Goal: Information Seeking & Learning: Learn about a topic

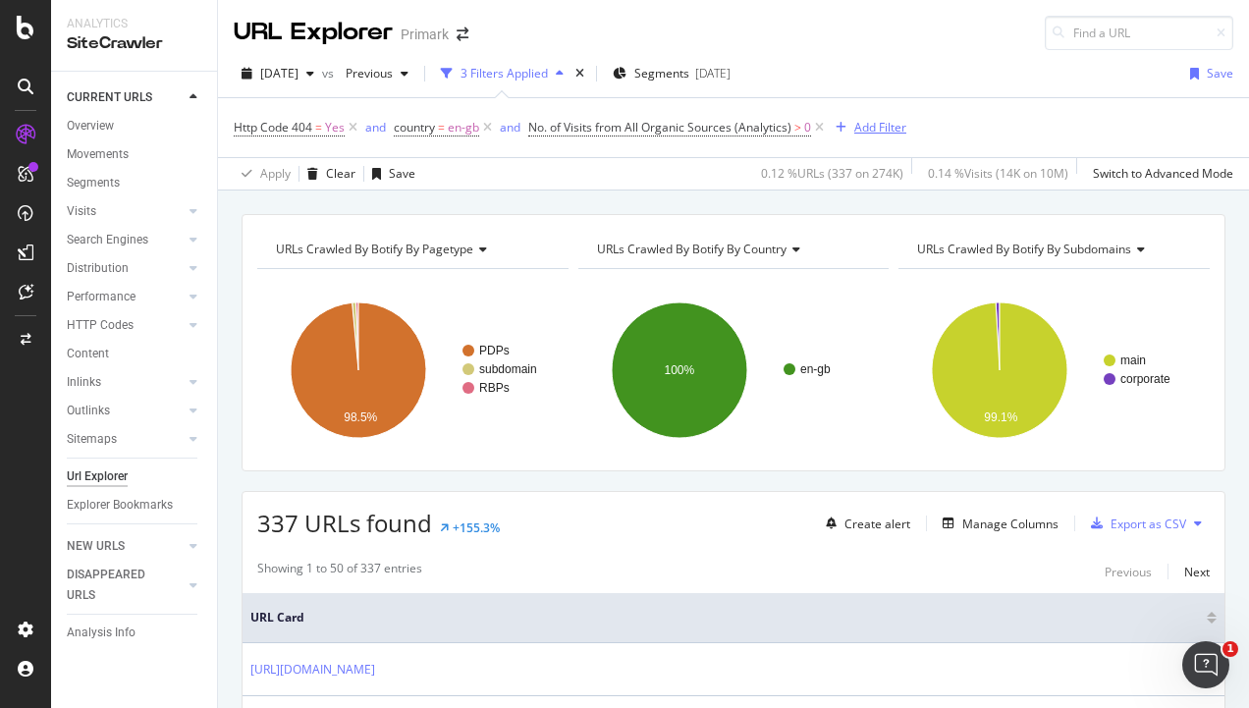
click at [889, 120] on div "Add Filter" at bounding box center [880, 127] width 52 height 17
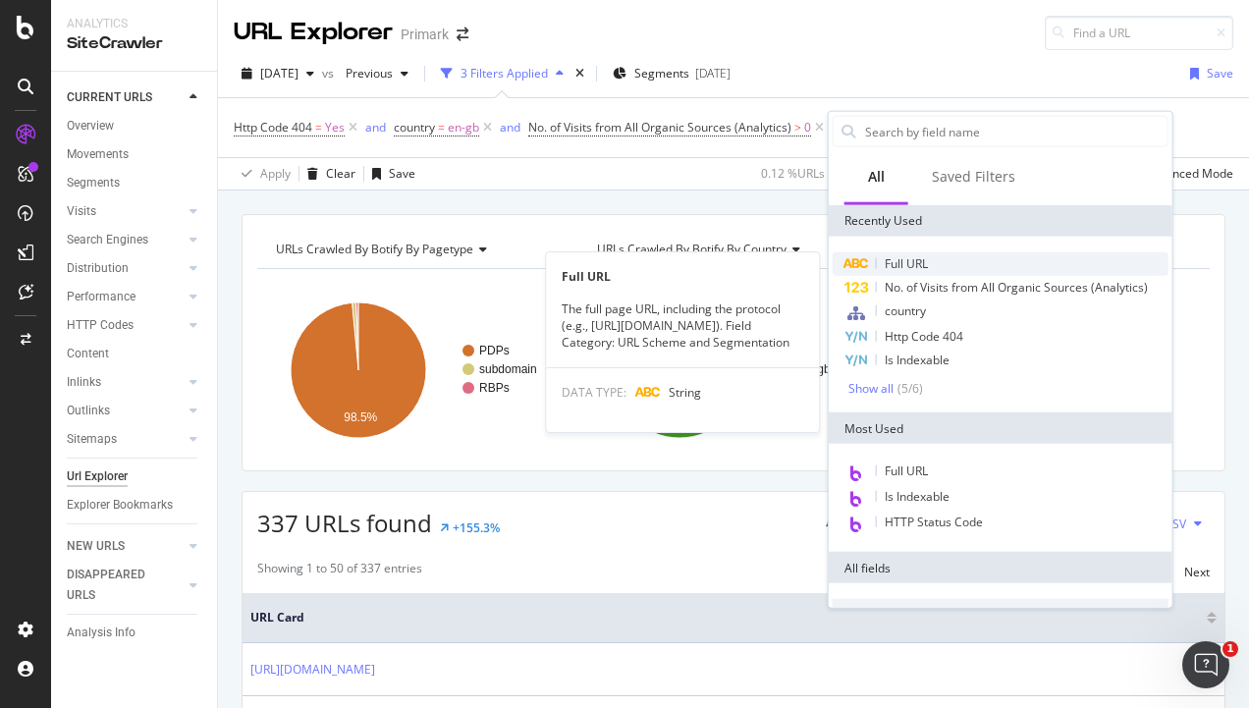
click at [952, 260] on div "Full URL" at bounding box center [1000, 264] width 336 height 24
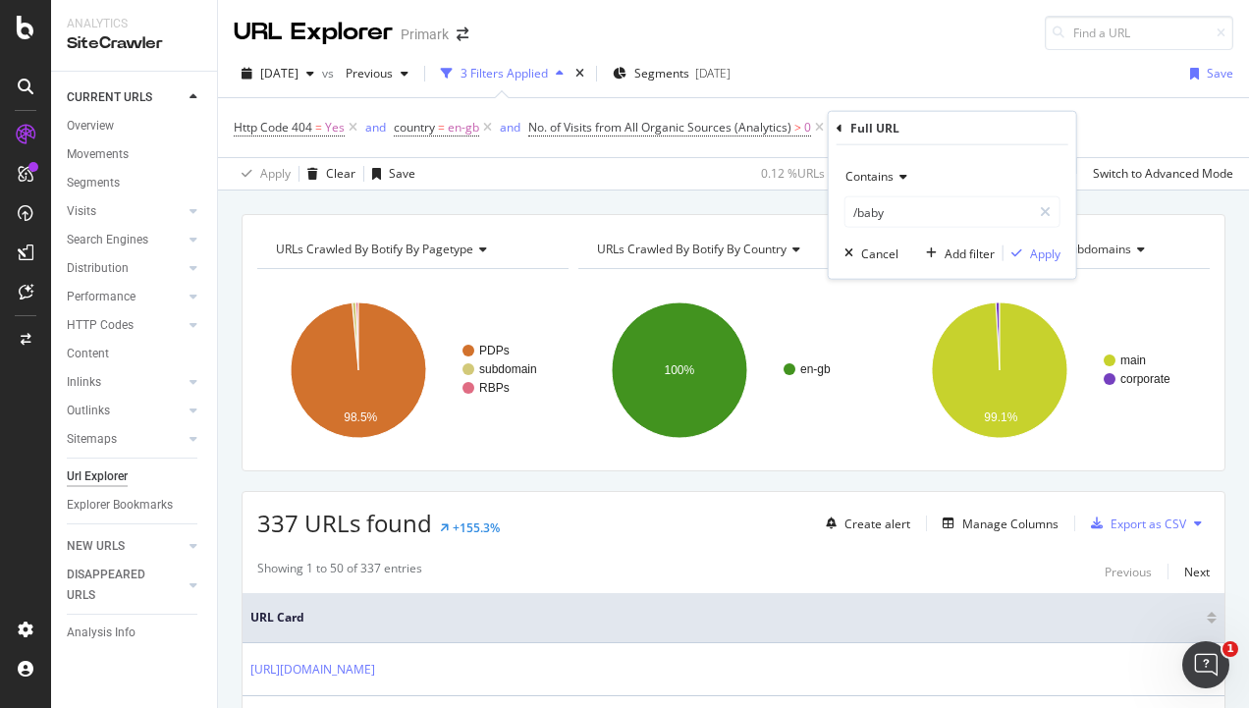
click at [889, 188] on div "Contains" at bounding box center [952, 176] width 216 height 31
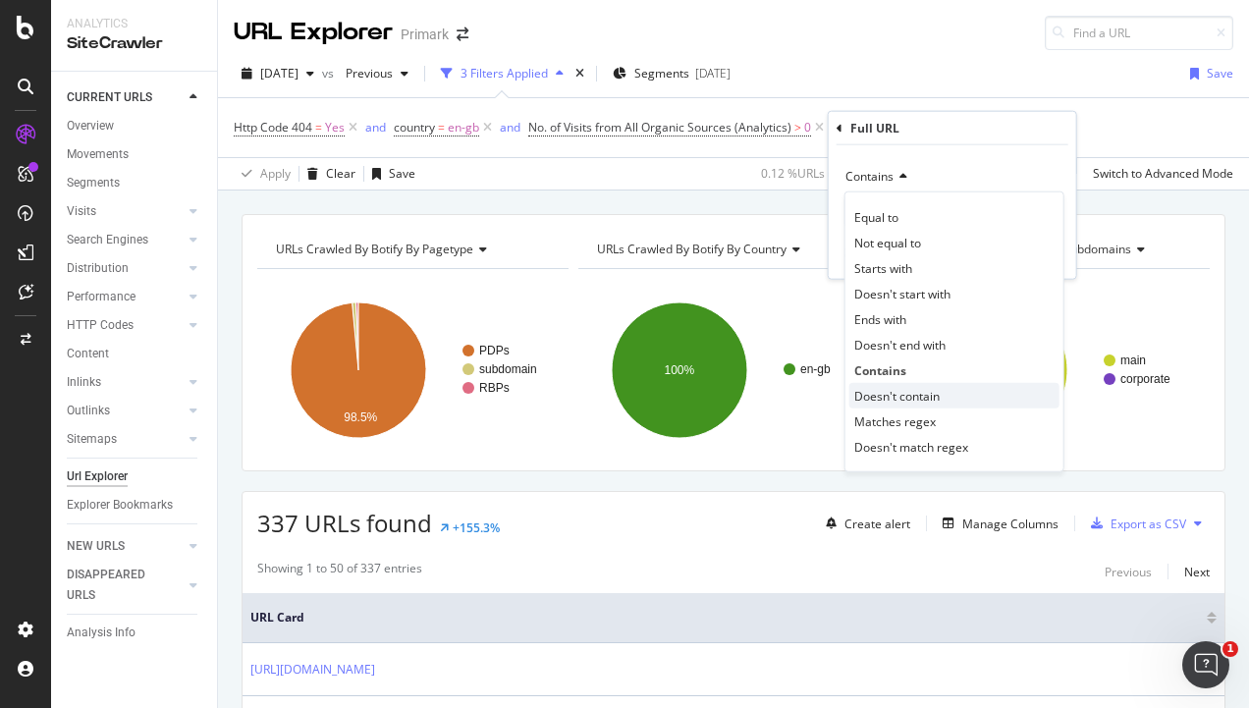
click at [931, 391] on span "Doesn't contain" at bounding box center [896, 395] width 85 height 17
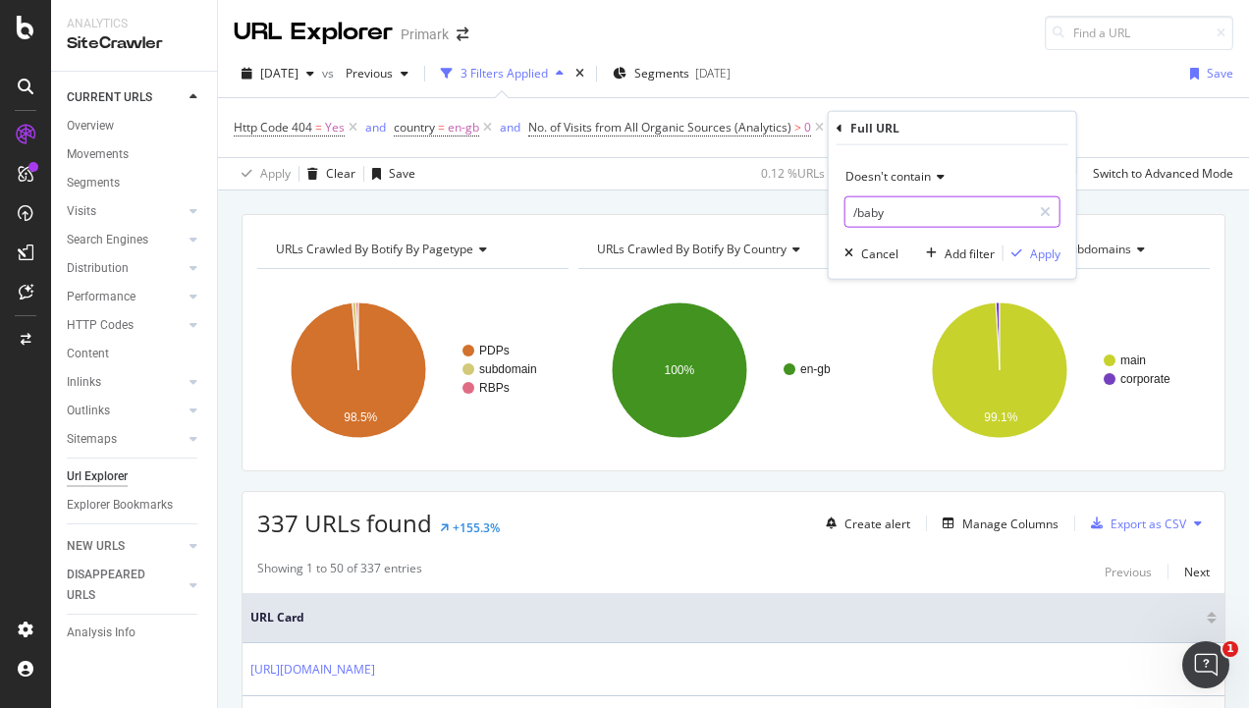
click at [887, 216] on input "/baby" at bounding box center [938, 211] width 186 height 31
click at [887, 214] on input "/baby" at bounding box center [938, 211] width 186 height 31
type input "/p/"
click at [1050, 251] on div "Apply" at bounding box center [1045, 252] width 30 height 17
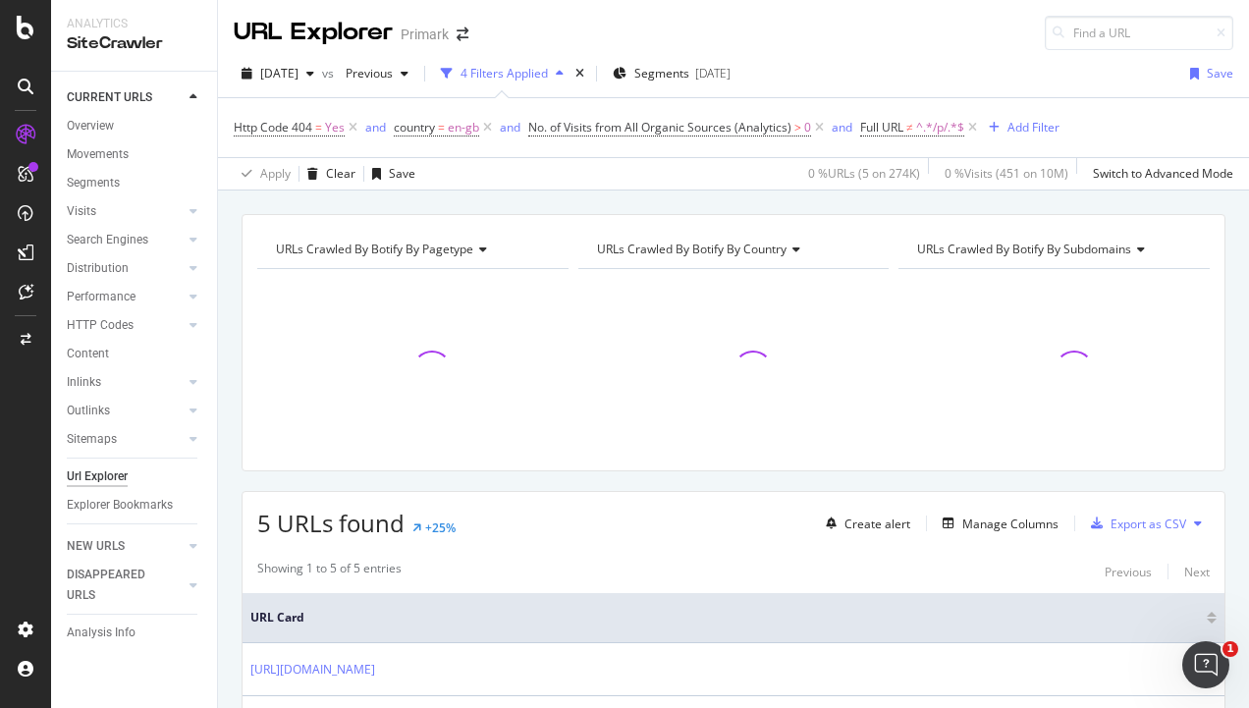
scroll to position [295, 0]
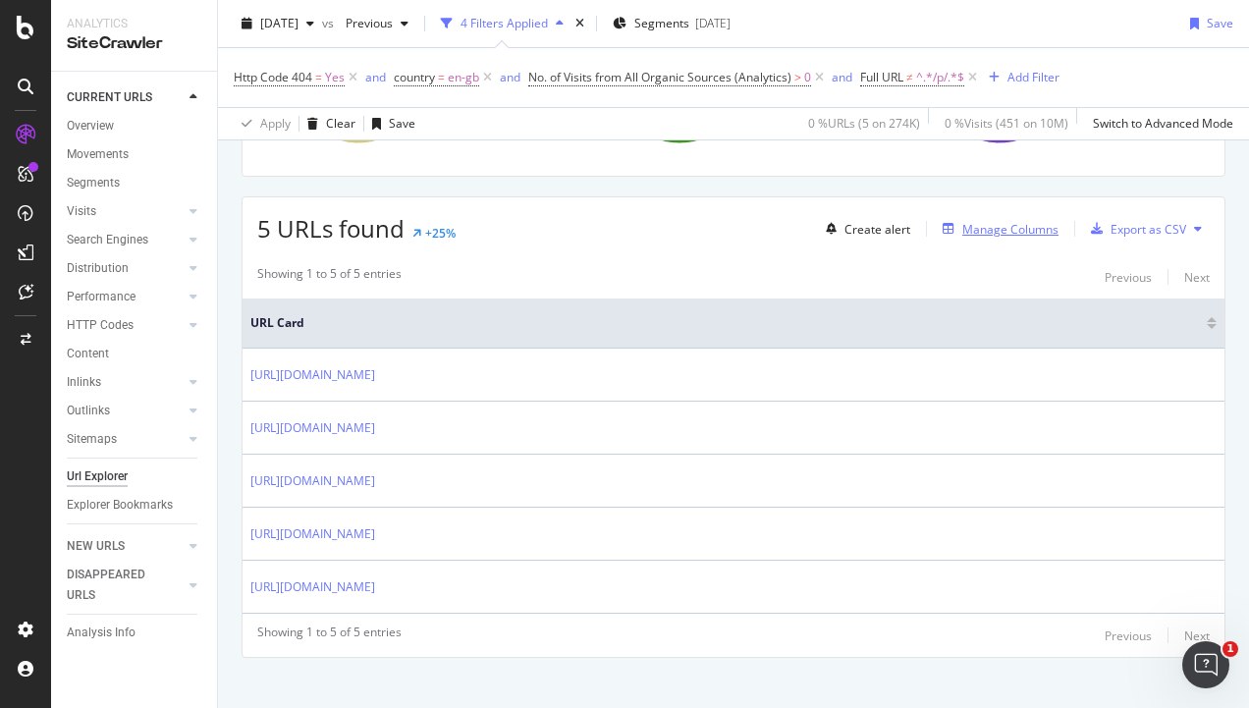
click at [993, 236] on div "Manage Columns" at bounding box center [997, 229] width 124 height 22
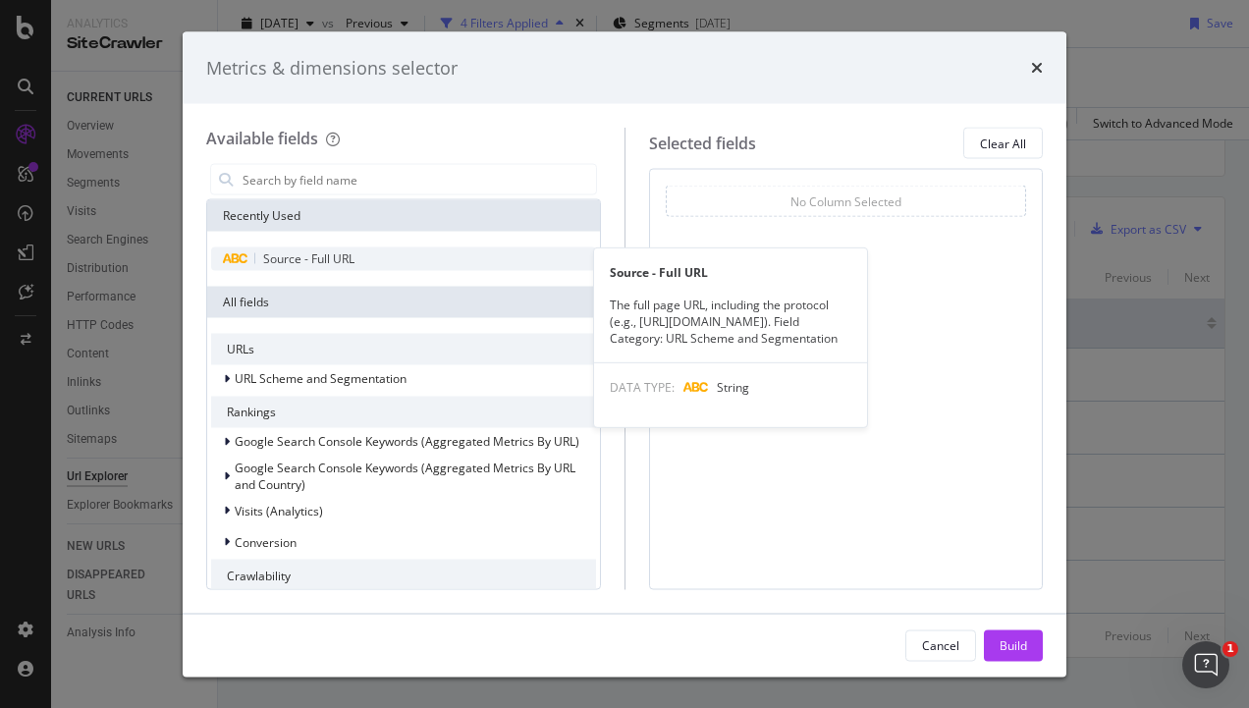
click at [389, 251] on div "Source - Full URL" at bounding box center [403, 259] width 385 height 24
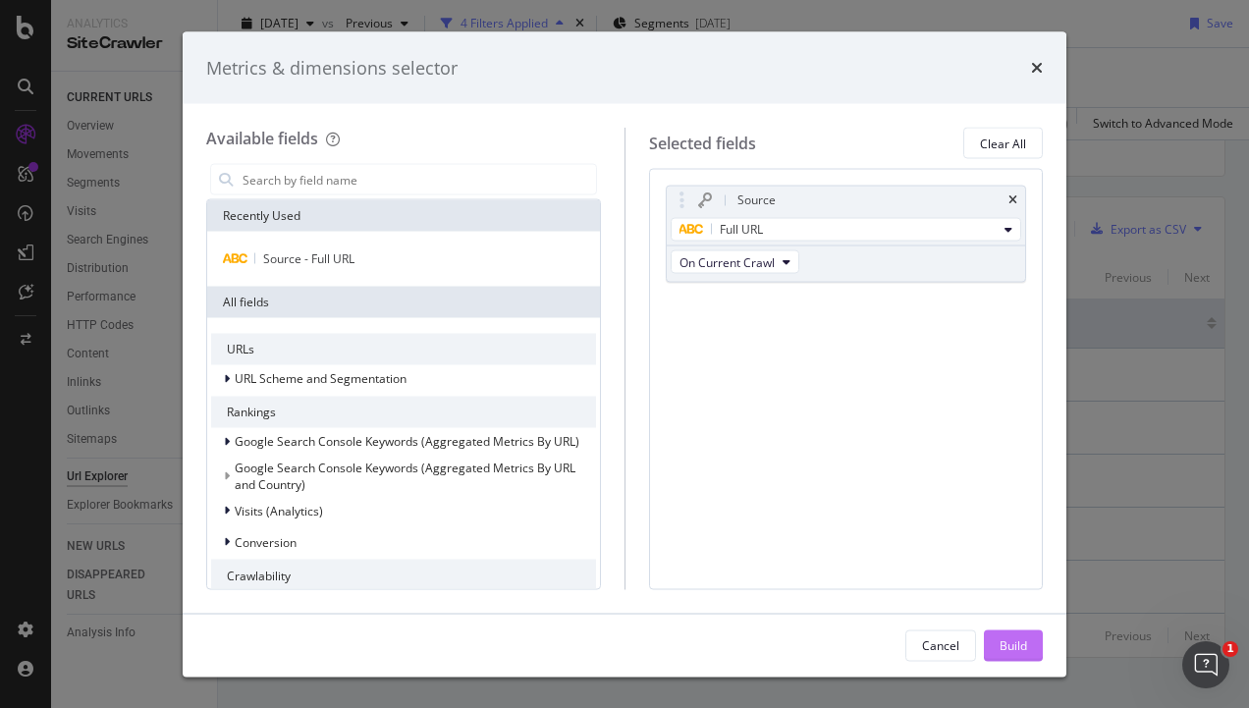
click at [1027, 634] on button "Build" at bounding box center [1013, 644] width 59 height 31
